Goal: Book appointment/travel/reservation

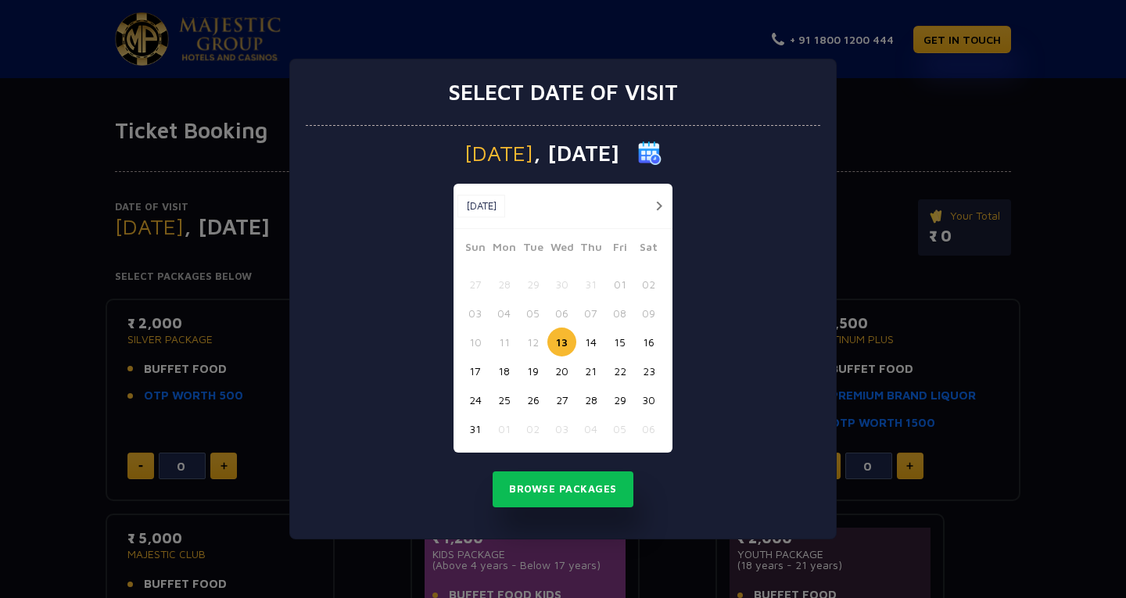
click at [896, 113] on div "Select date of visit [DATE] [DATE] [DATE] Sun Mon Tue Wed Thu Fri Sat 27 28 29 …" at bounding box center [563, 299] width 1126 height 598
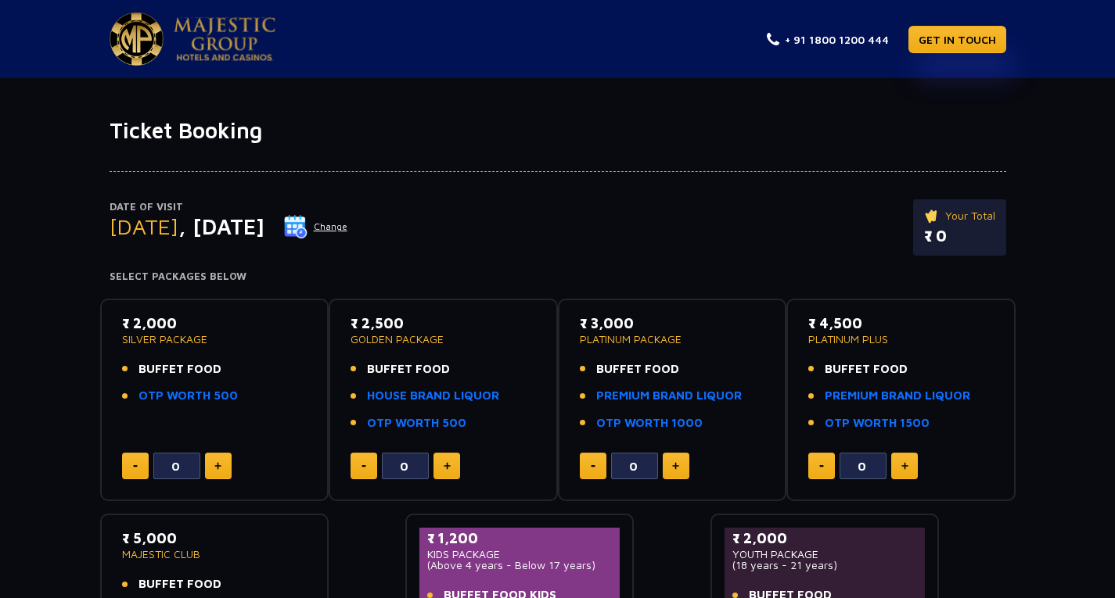
click at [201, 31] on img at bounding box center [225, 39] width 102 height 44
